Goal: Navigation & Orientation: Find specific page/section

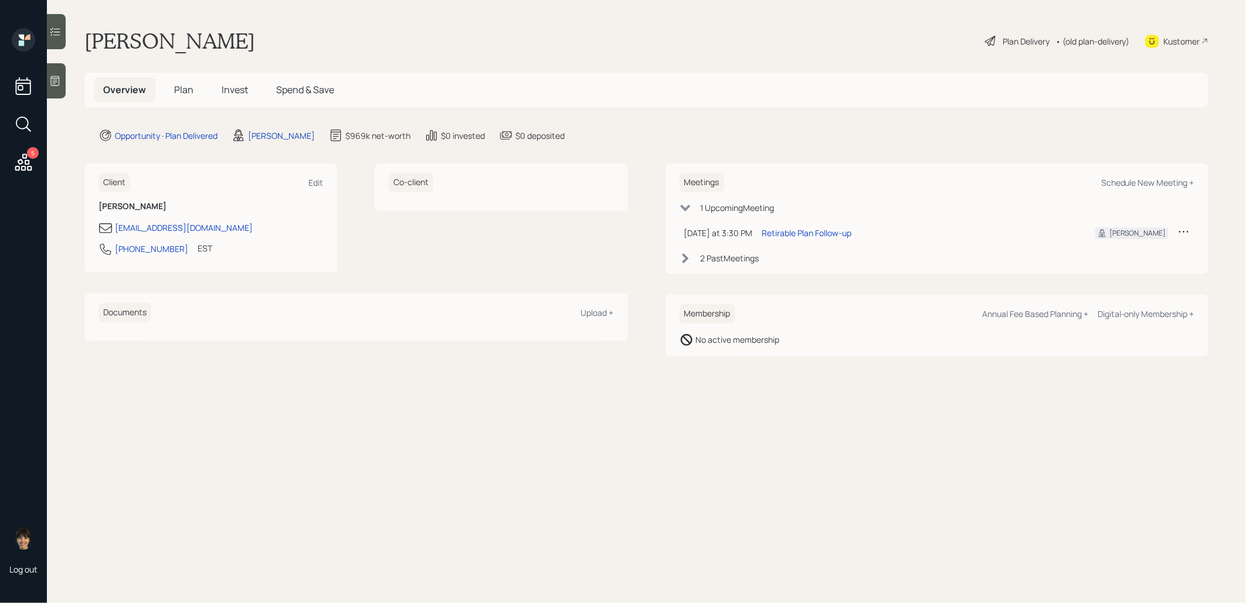
click at [184, 89] on span "Plan" at bounding box center [183, 89] width 19 height 13
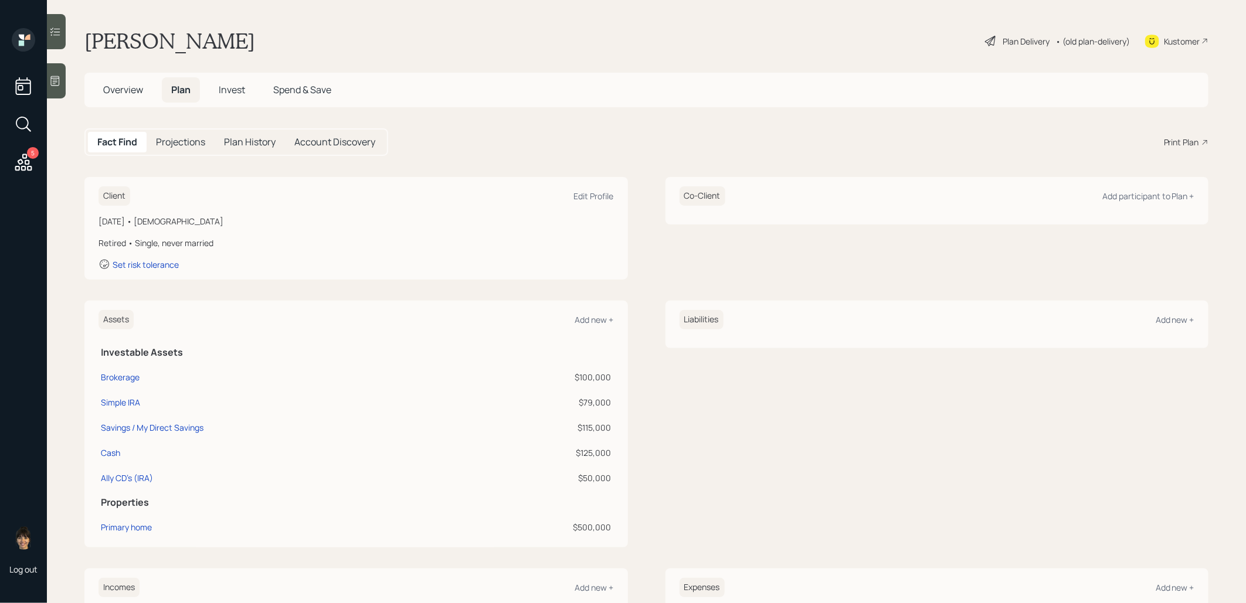
click at [236, 90] on span "Invest" at bounding box center [232, 89] width 26 height 13
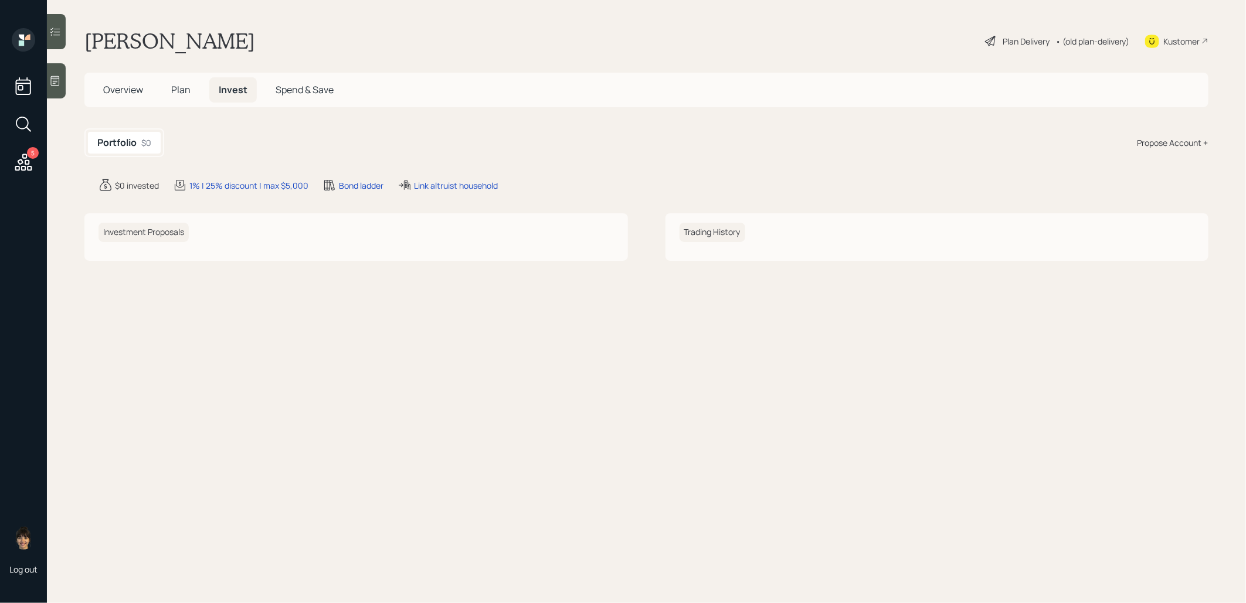
click at [185, 89] on span "Plan" at bounding box center [180, 89] width 19 height 13
